Goal: Information Seeking & Learning: Learn about a topic

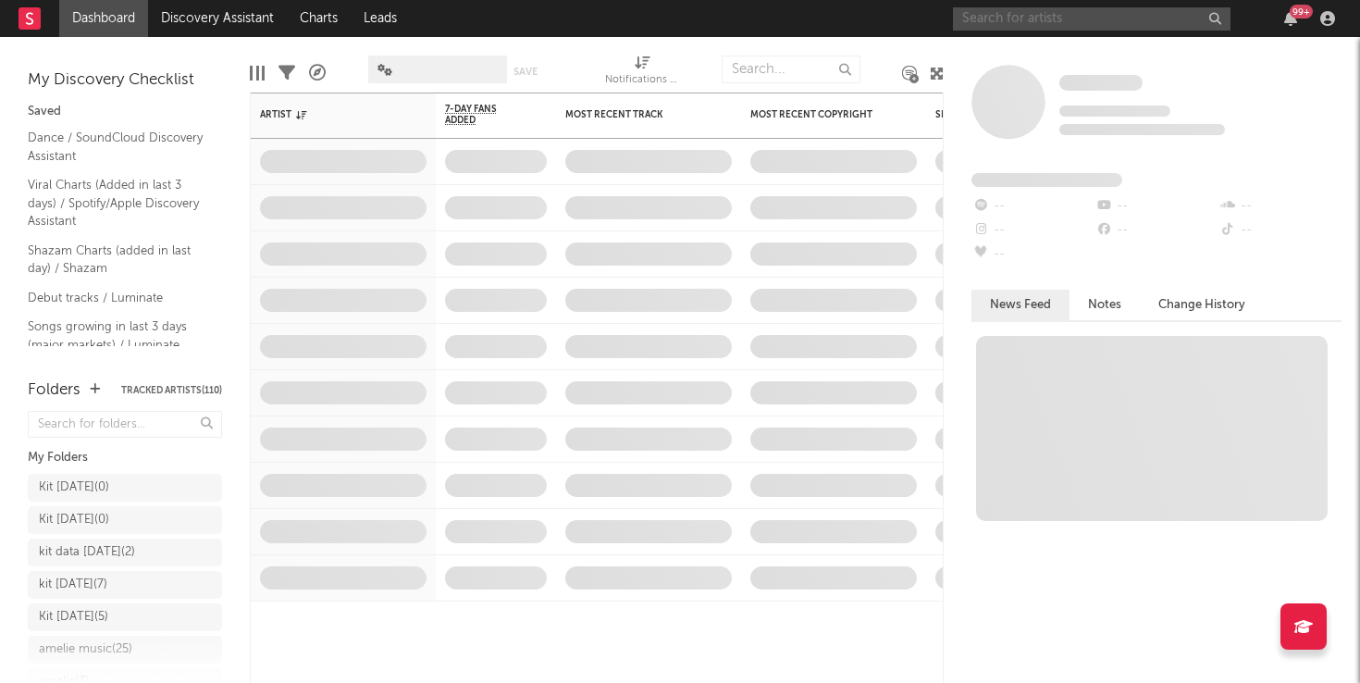
click at [995, 13] on input "text" at bounding box center [1092, 18] width 278 height 23
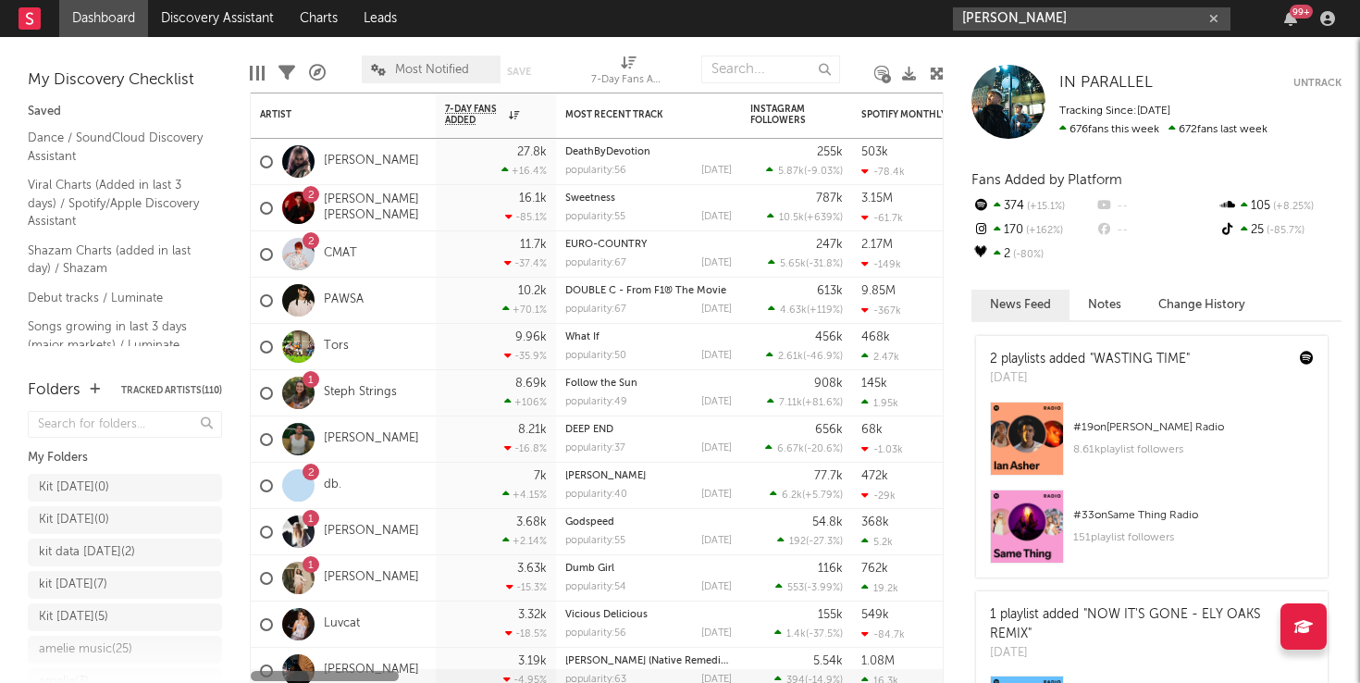
type input "[PERSON_NAME]"
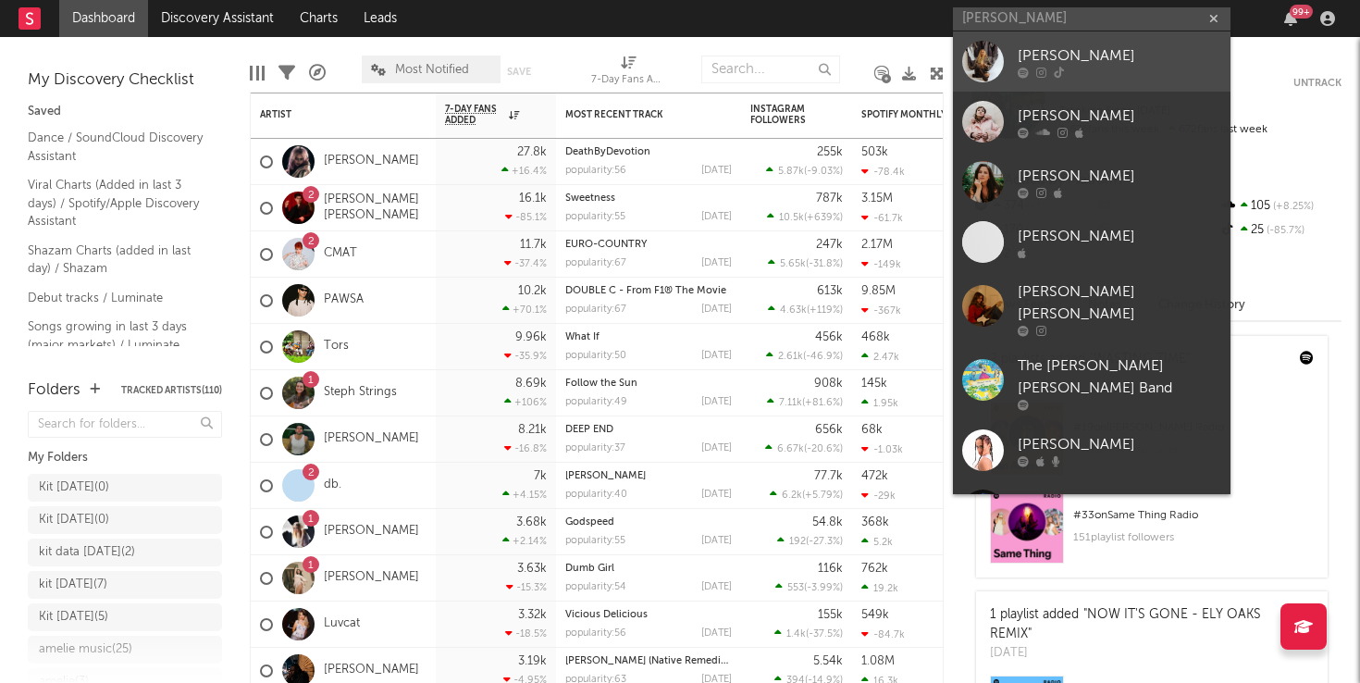
click at [980, 90] on link "[PERSON_NAME]" at bounding box center [1092, 61] width 278 height 60
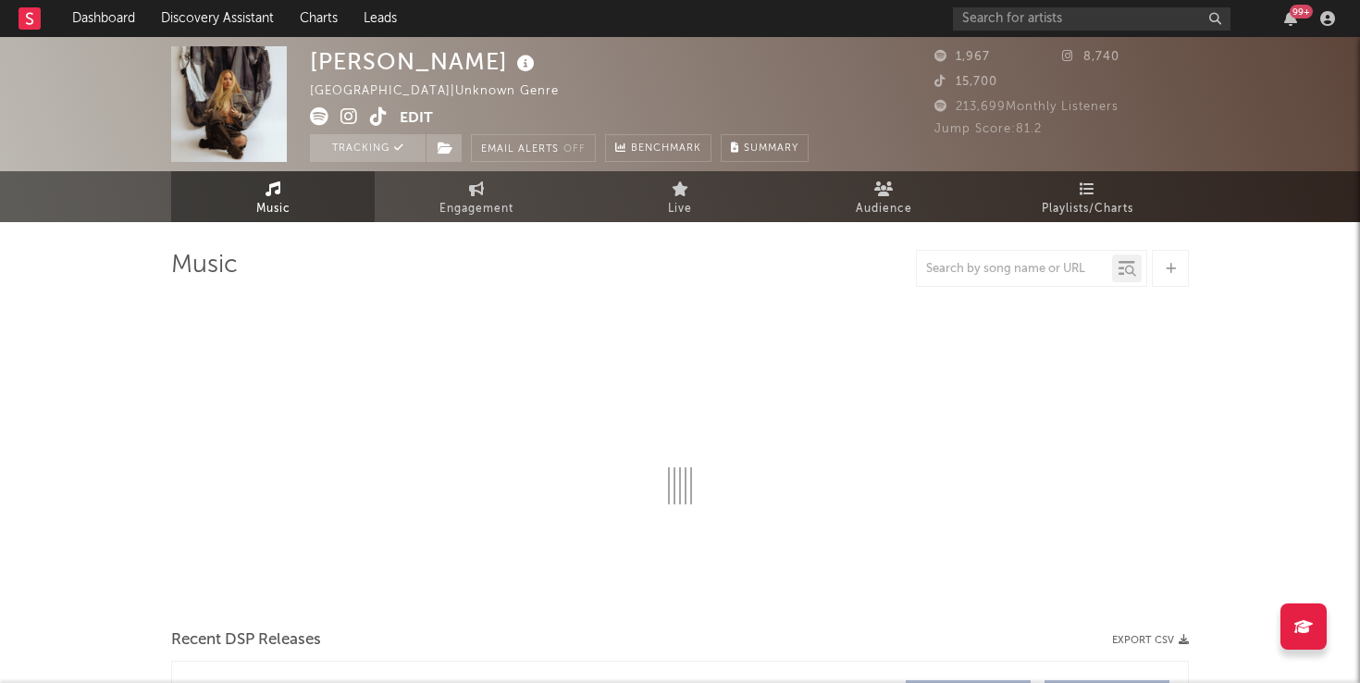
select select "1w"
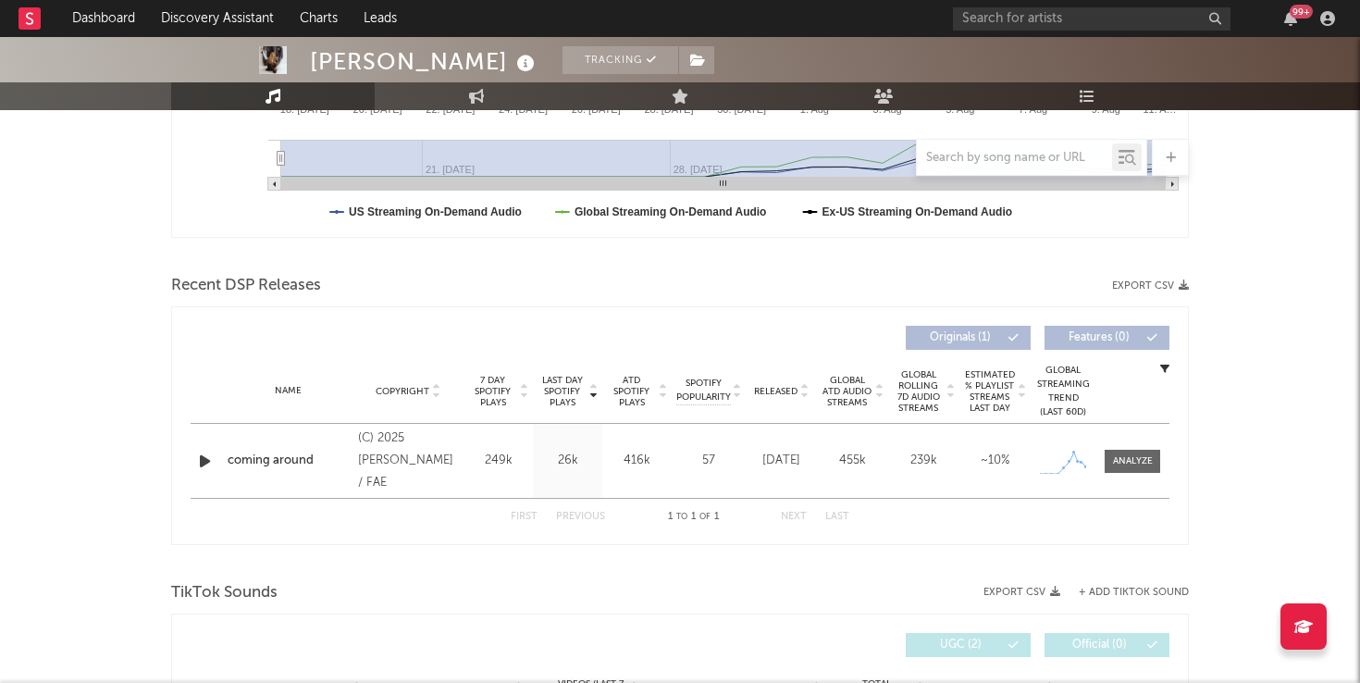
scroll to position [499, 0]
click at [1128, 465] on div at bounding box center [1133, 463] width 40 height 14
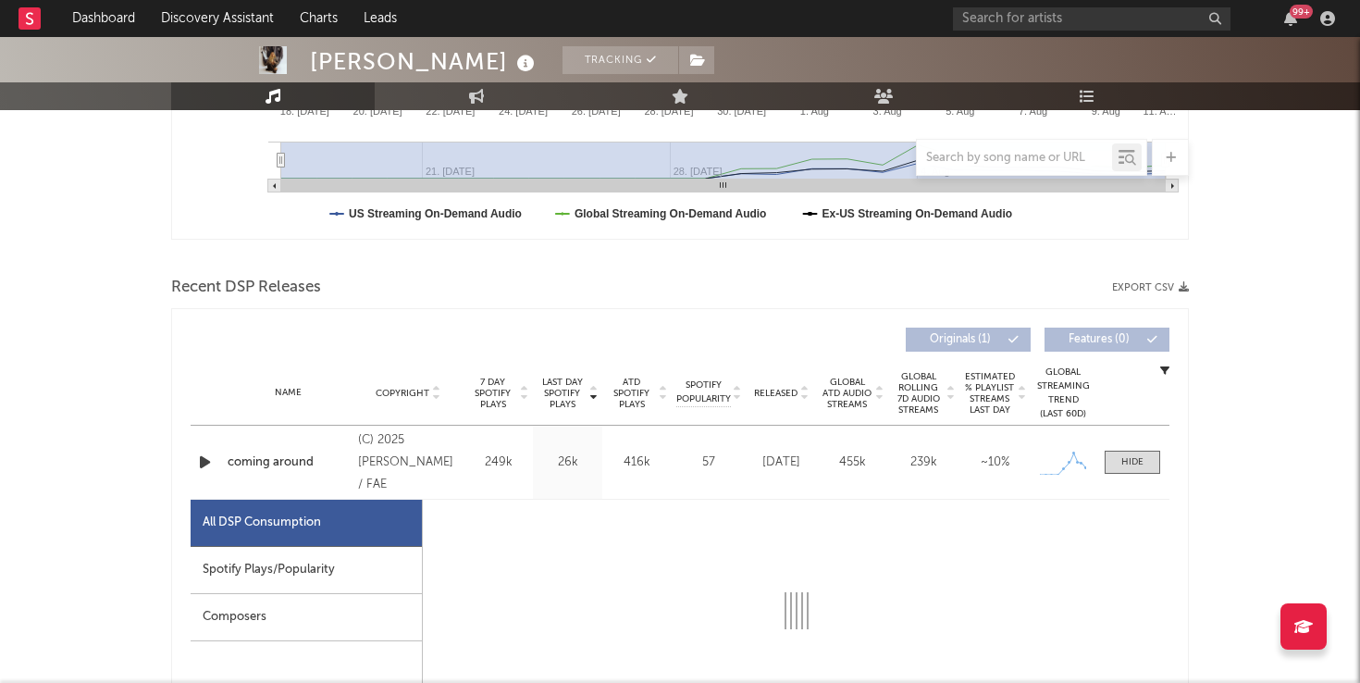
select select "1w"
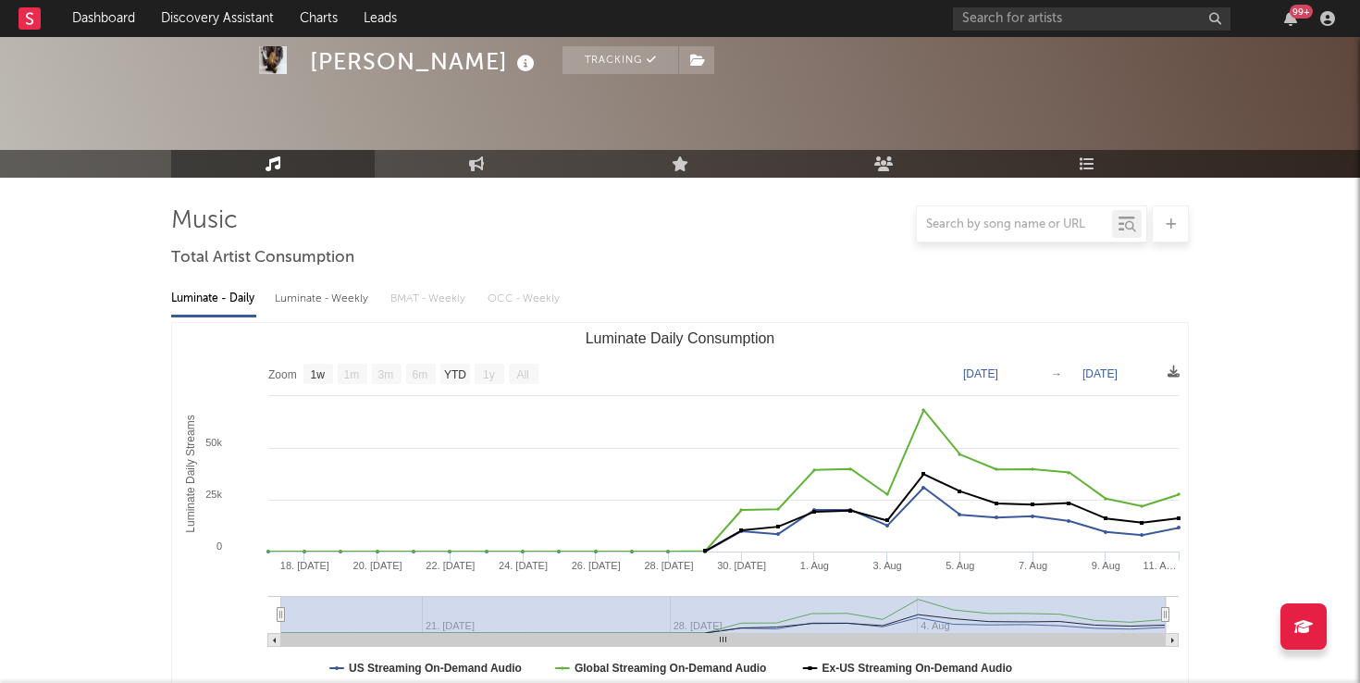
scroll to position [0, 0]
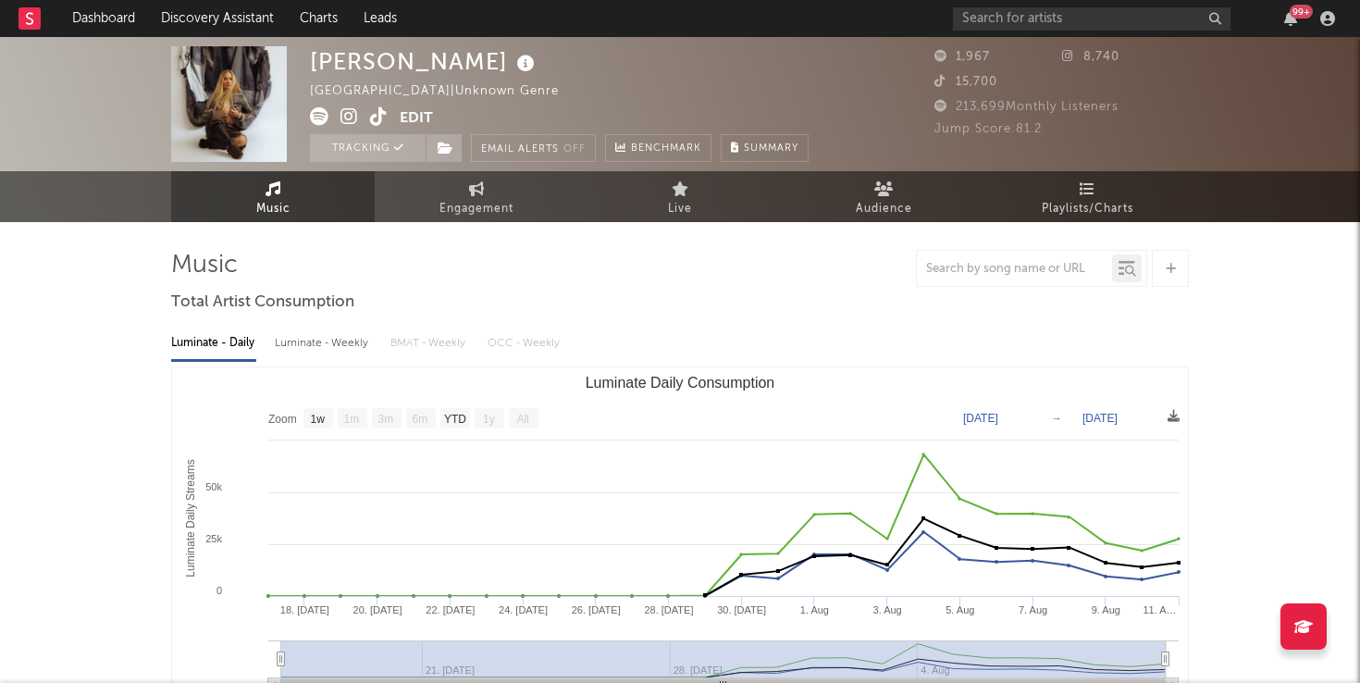
select select "1w"
